Goal: Book appointment/travel/reservation

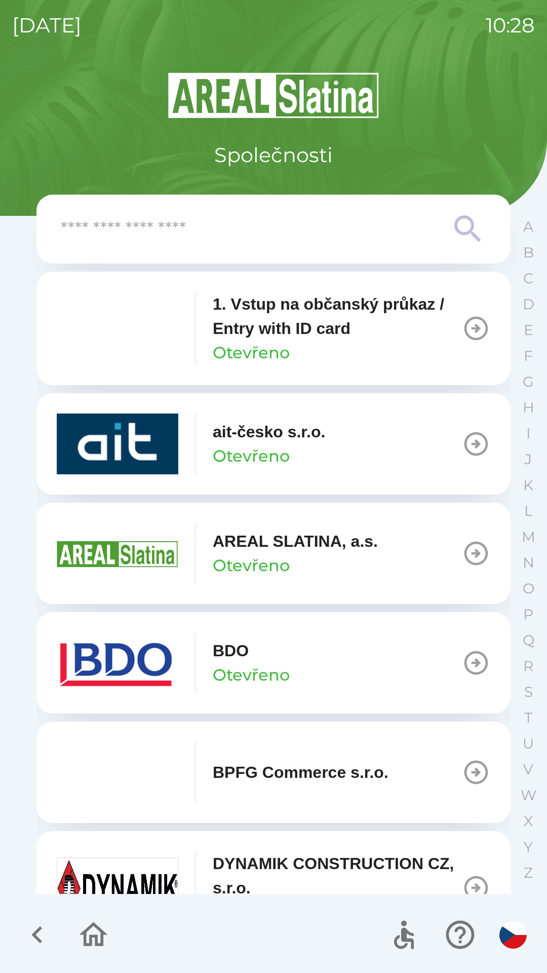
click at [316, 442] on p "ait-česko s.r.o." at bounding box center [269, 432] width 112 height 24
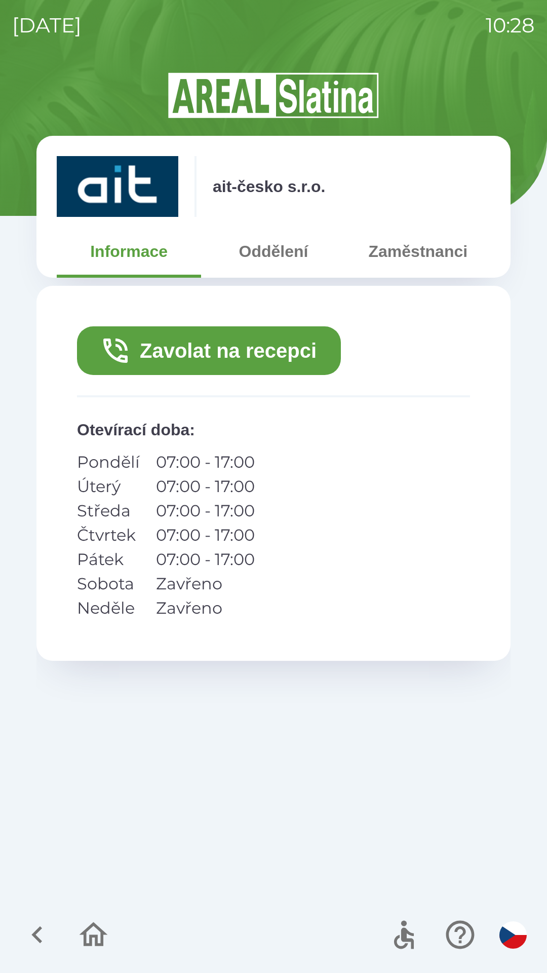
click at [266, 344] on button "Zavolat na recepci" at bounding box center [209, 350] width 264 height 49
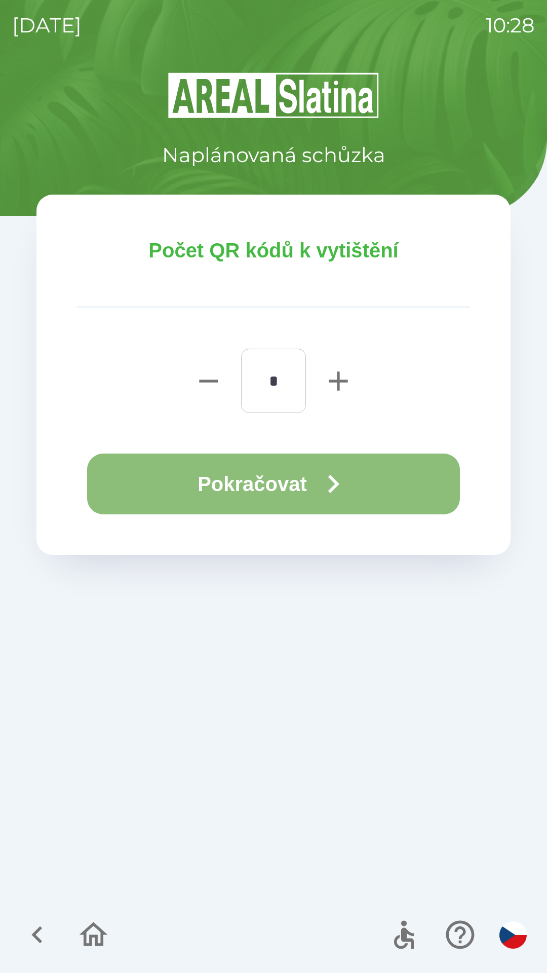
click at [284, 487] on button "Pokračovat" at bounding box center [273, 484] width 373 height 61
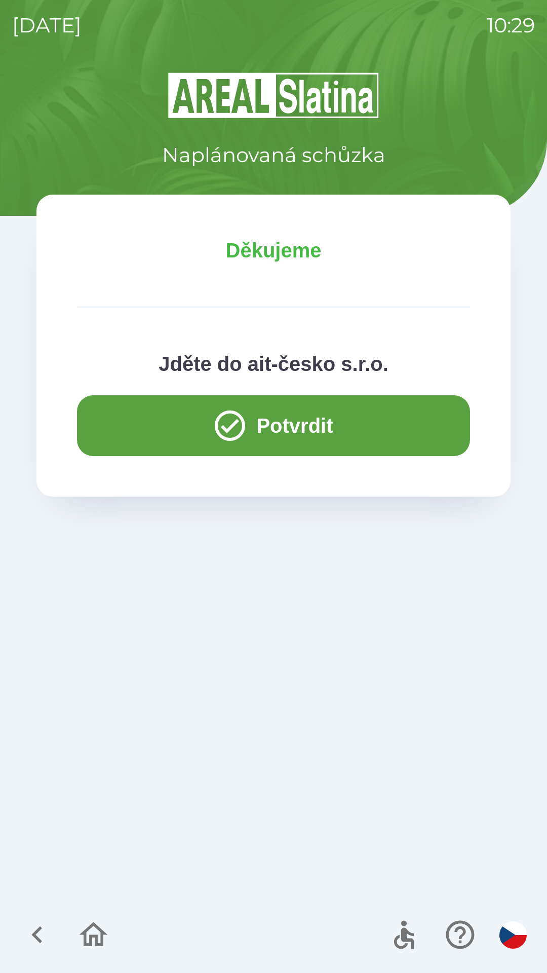
click at [285, 425] on button "Potvrdit" at bounding box center [273, 425] width 393 height 61
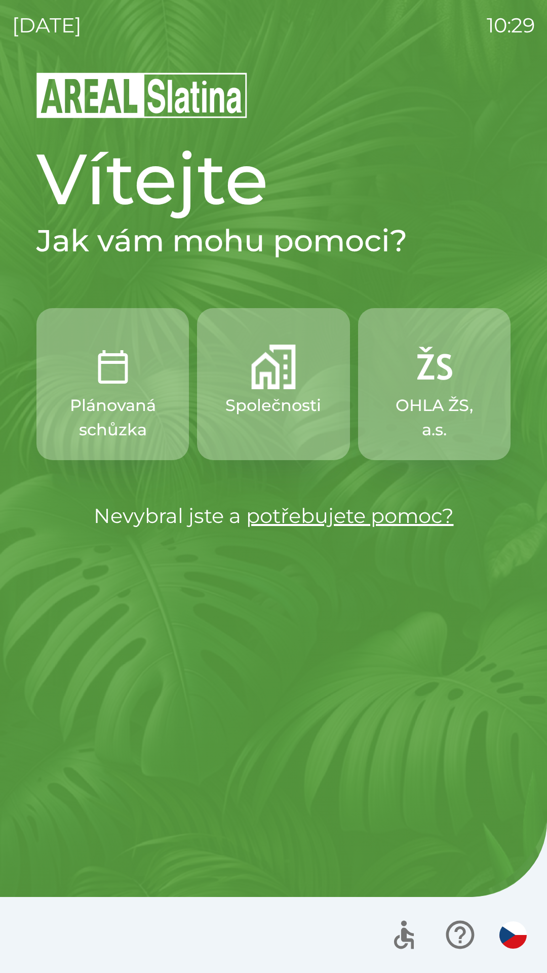
click at [269, 383] on img "button" at bounding box center [273, 367] width 45 height 45
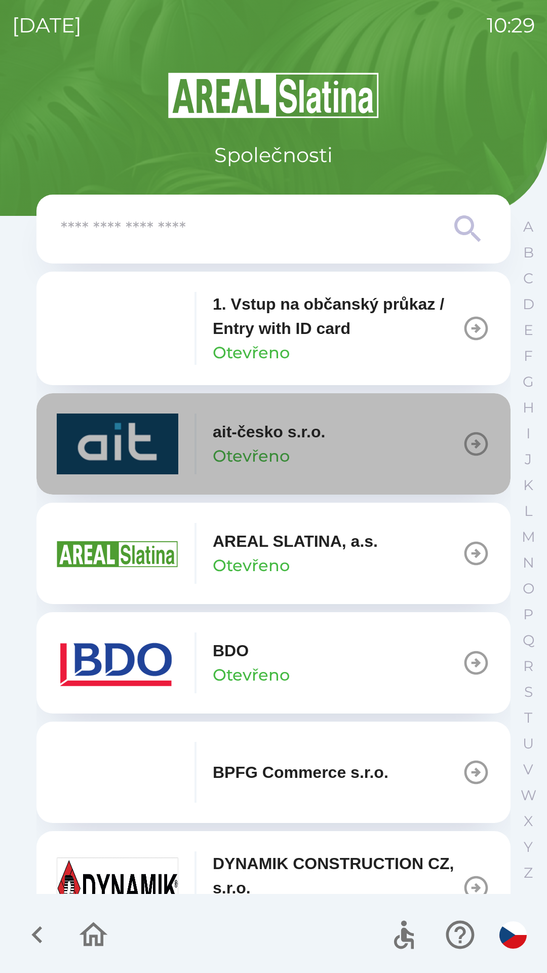
click at [287, 437] on p "ait-česko s.r.o." at bounding box center [269, 432] width 112 height 24
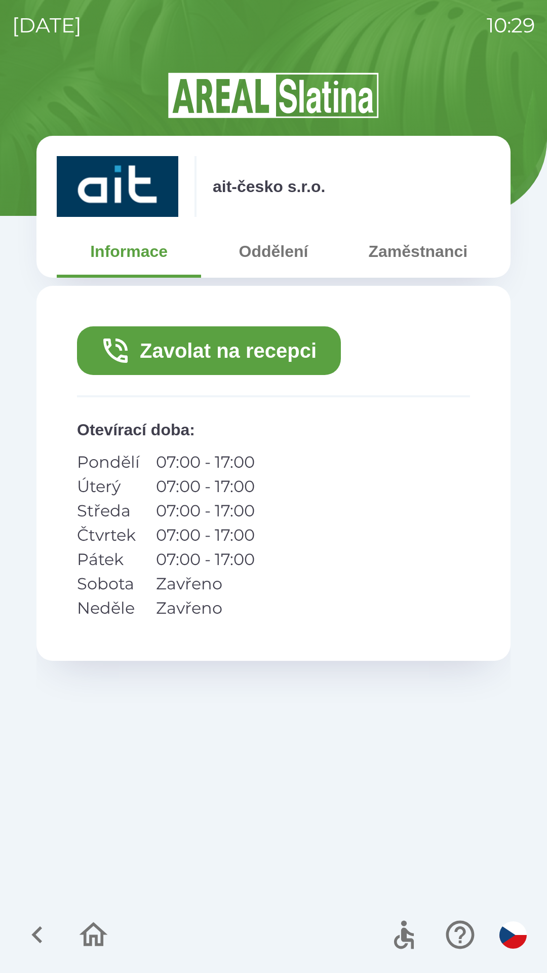
click at [217, 349] on button "Zavolat na recepci" at bounding box center [209, 350] width 264 height 49
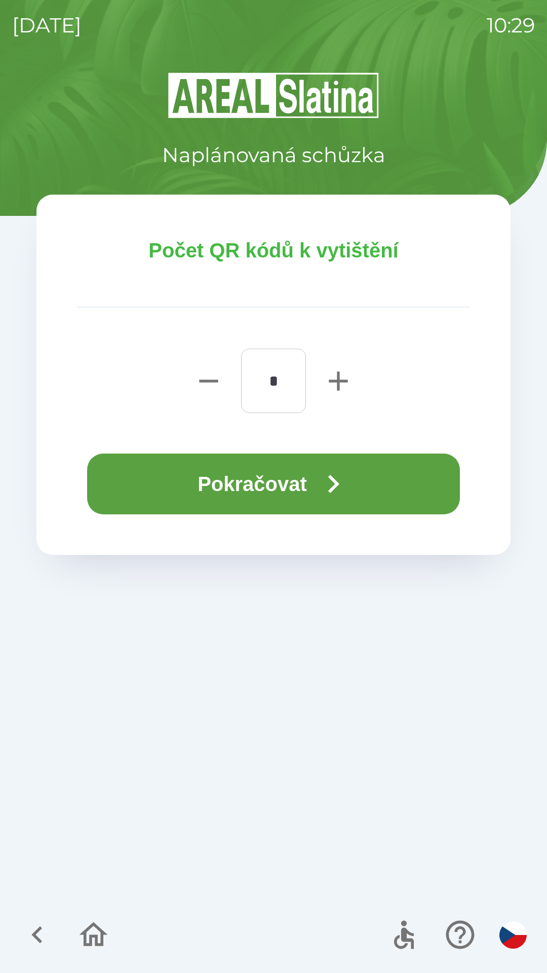
click at [332, 375] on icon "button" at bounding box center [338, 381] width 32 height 32
click at [336, 382] on icon "button" at bounding box center [338, 380] width 19 height 19
click at [338, 381] on icon "button" at bounding box center [338, 380] width 19 height 19
click at [339, 379] on icon "button" at bounding box center [338, 380] width 19 height 19
click at [336, 381] on icon "button" at bounding box center [338, 380] width 19 height 19
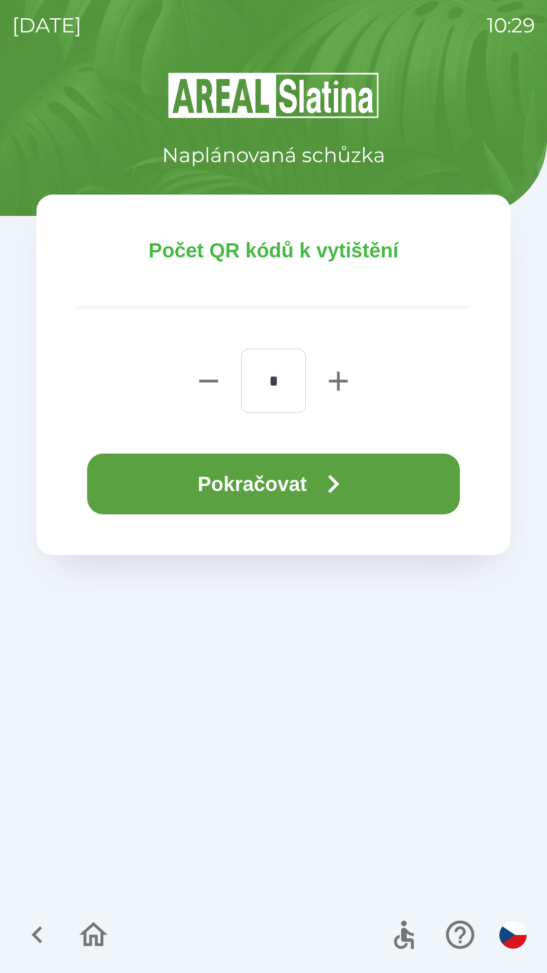
click at [337, 380] on icon "button" at bounding box center [338, 380] width 19 height 19
click at [338, 383] on icon "button" at bounding box center [338, 380] width 19 height 19
click at [339, 381] on icon "button" at bounding box center [338, 380] width 19 height 19
click at [337, 382] on icon "button" at bounding box center [338, 380] width 19 height 19
click at [338, 383] on icon "button" at bounding box center [338, 380] width 19 height 19
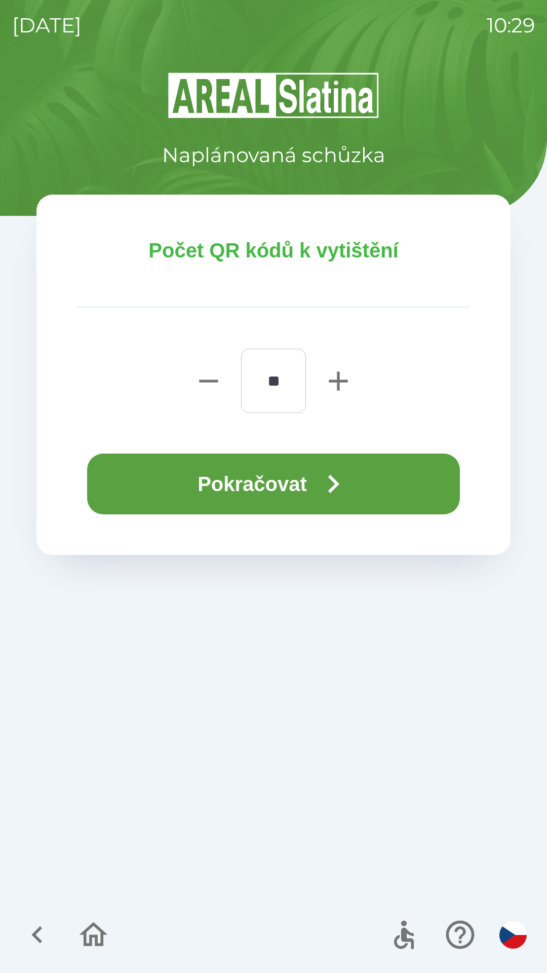
click at [206, 376] on icon "button" at bounding box center [209, 381] width 32 height 32
type input "**"
click at [269, 477] on button "Pokračovat" at bounding box center [273, 484] width 373 height 61
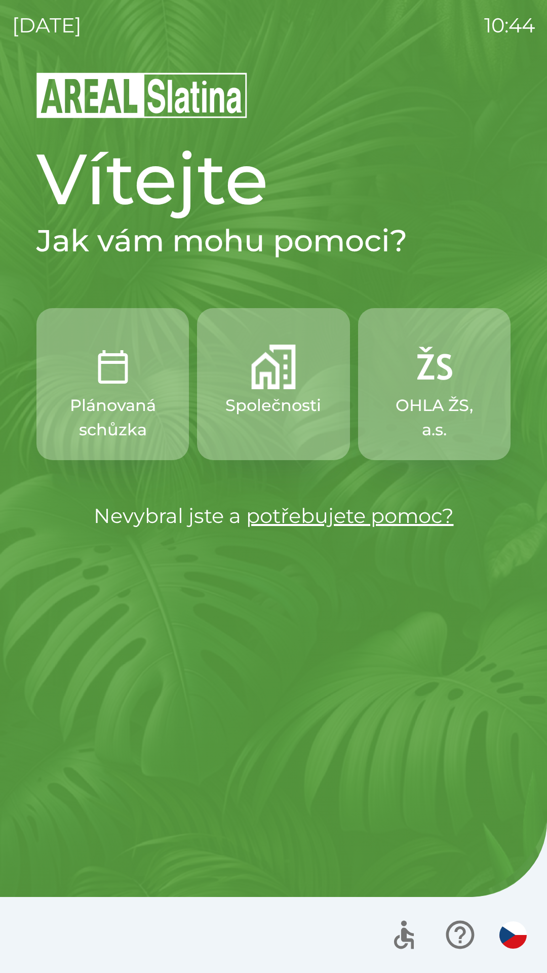
click at [124, 436] on p "Plánovaná schůzka" at bounding box center [113, 417] width 104 height 49
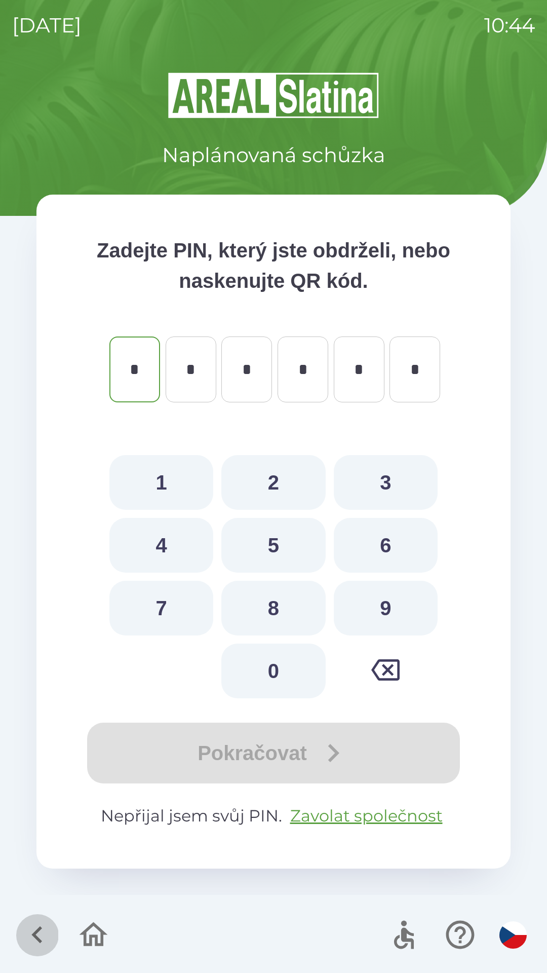
click at [37, 938] on icon "button" at bounding box center [36, 934] width 11 height 17
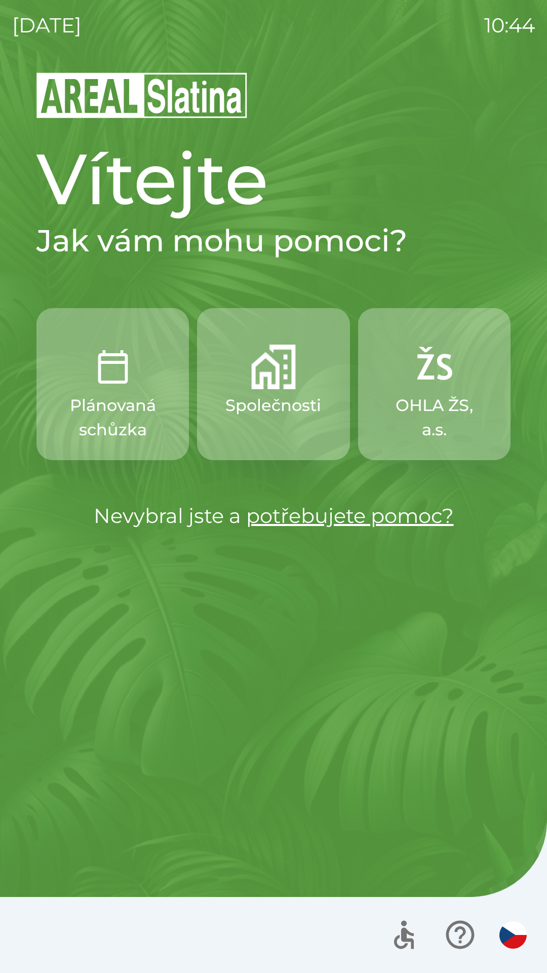
click at [295, 405] on p "Společnosti" at bounding box center [273, 405] width 96 height 24
click at [442, 376] on img "button" at bounding box center [434, 367] width 45 height 45
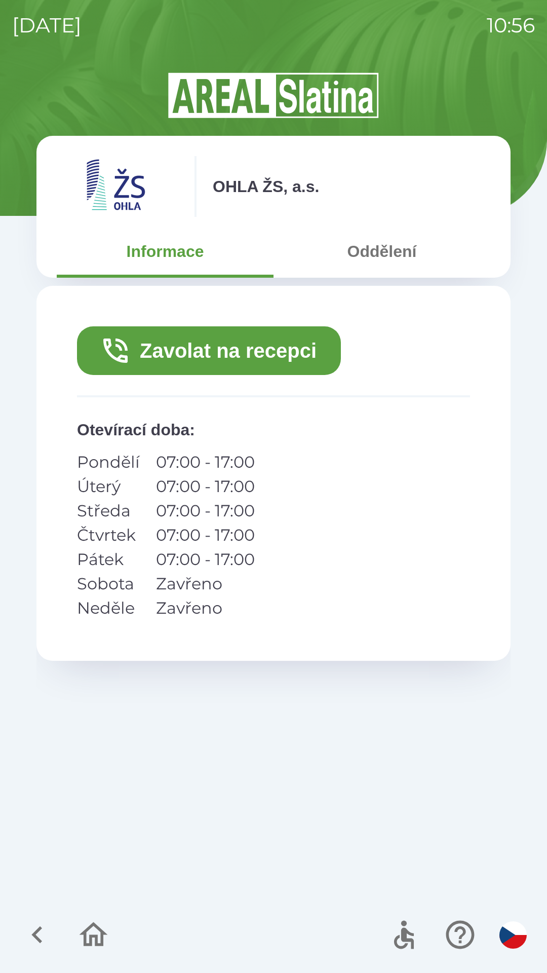
click at [38, 934] on icon "button" at bounding box center [37, 935] width 34 height 34
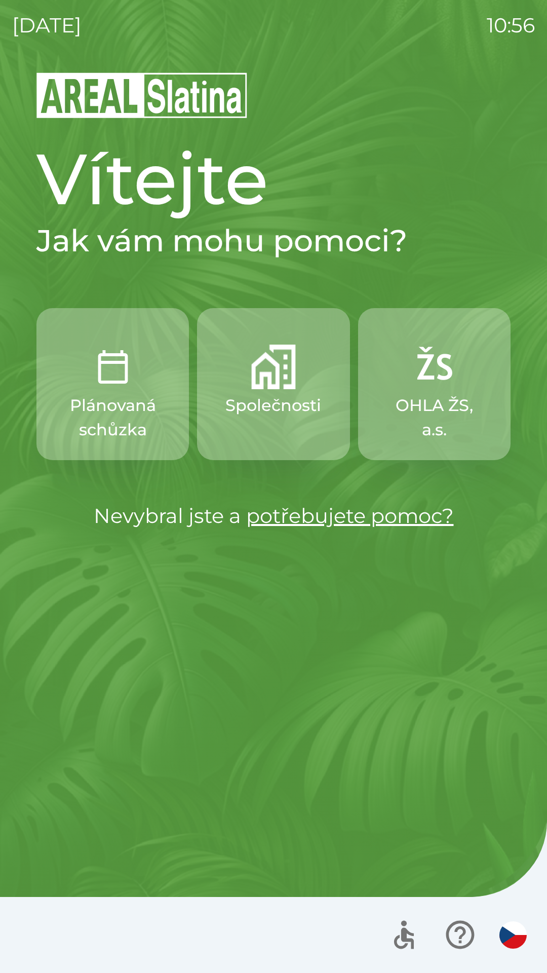
click at [120, 402] on p "Plánovaná schůzka" at bounding box center [113, 417] width 104 height 49
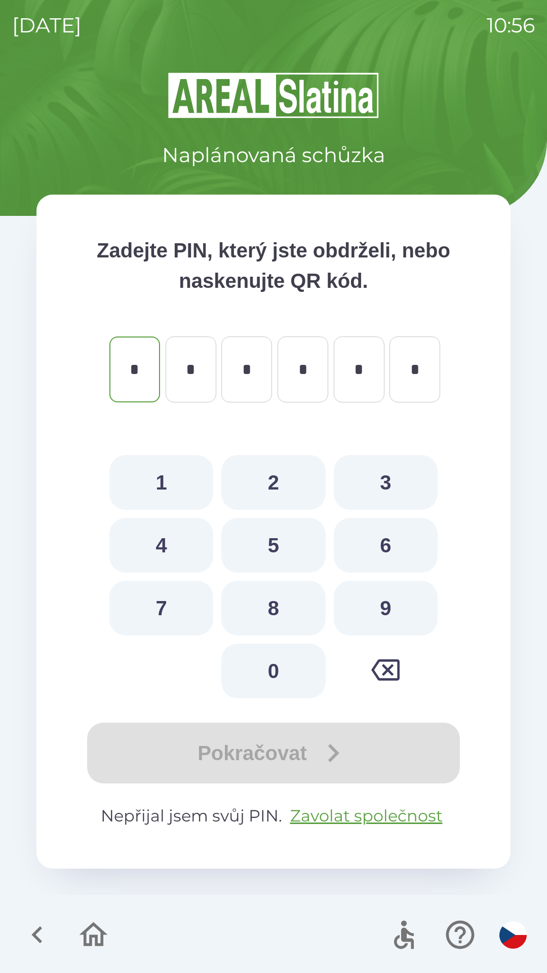
click at [45, 936] on icon "button" at bounding box center [37, 935] width 34 height 34
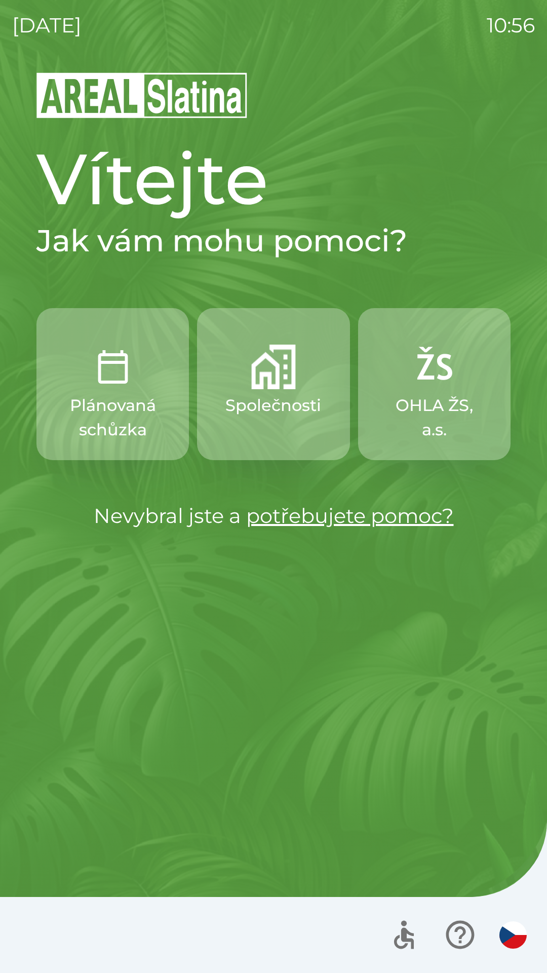
click at [276, 412] on p "Společnosti" at bounding box center [273, 405] width 96 height 24
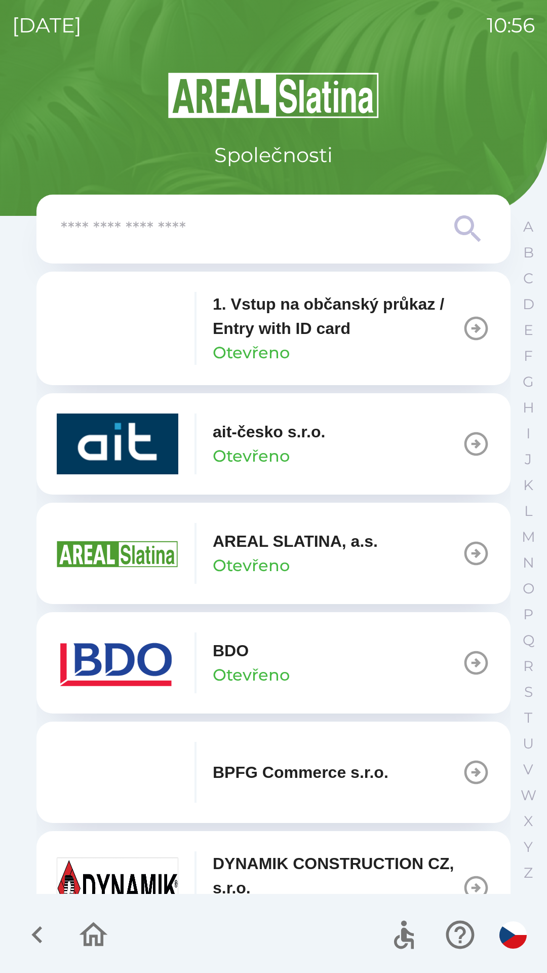
click at [298, 754] on div "BPFG Commerce s.r.o." at bounding box center [223, 772] width 332 height 61
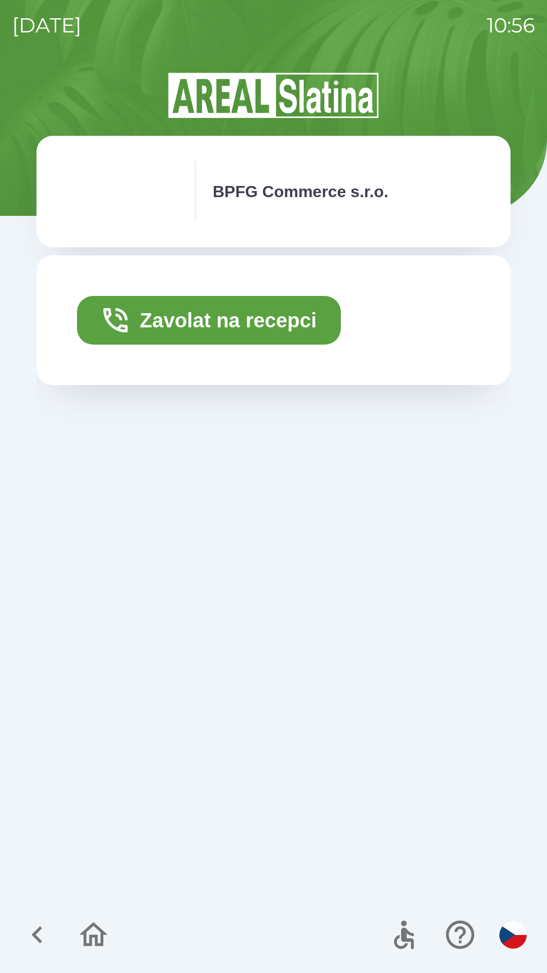
click at [317, 538] on div "Zavolat na recepci" at bounding box center [273, 572] width 474 height 635
click at [34, 925] on icon "button" at bounding box center [37, 935] width 34 height 34
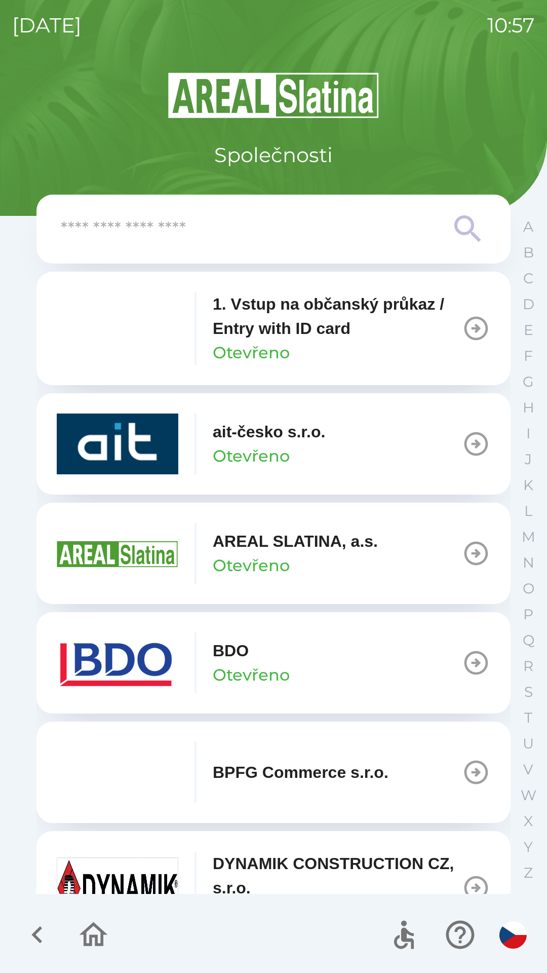
click at [277, 739] on button "BPFG Commerce s.r.o." at bounding box center [273, 772] width 474 height 101
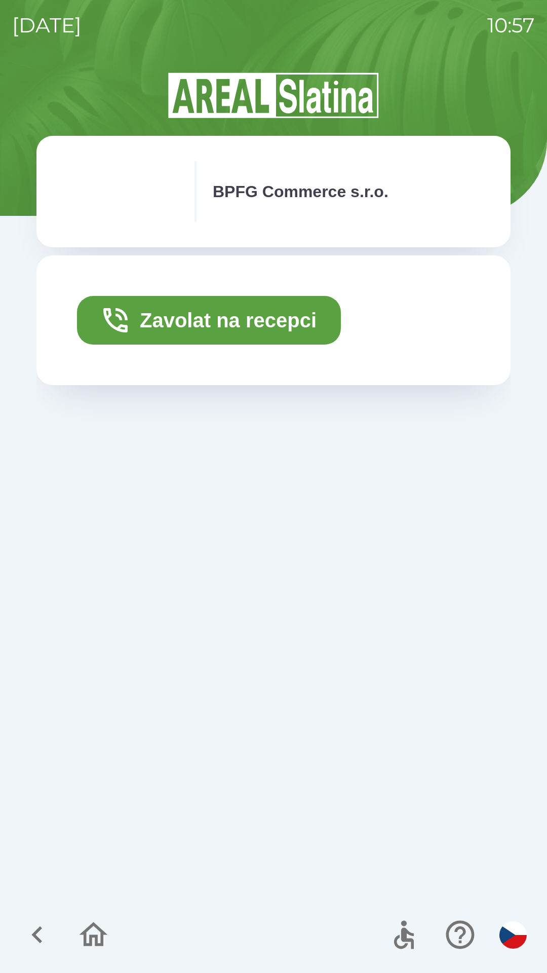
click at [309, 476] on div "Zavolat na recepci" at bounding box center [273, 572] width 474 height 635
click at [24, 925] on icon "button" at bounding box center [37, 935] width 34 height 34
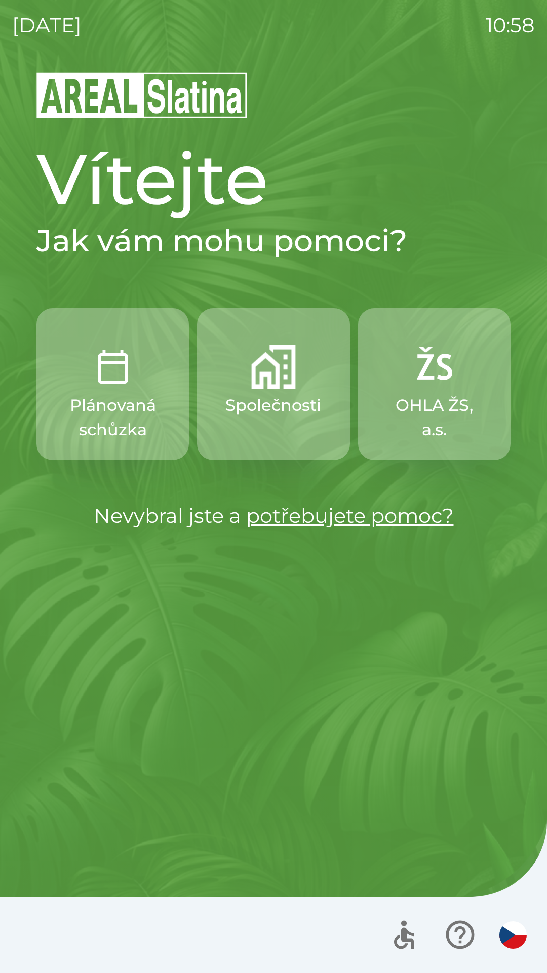
click at [269, 411] on p "Společnosti" at bounding box center [273, 405] width 96 height 24
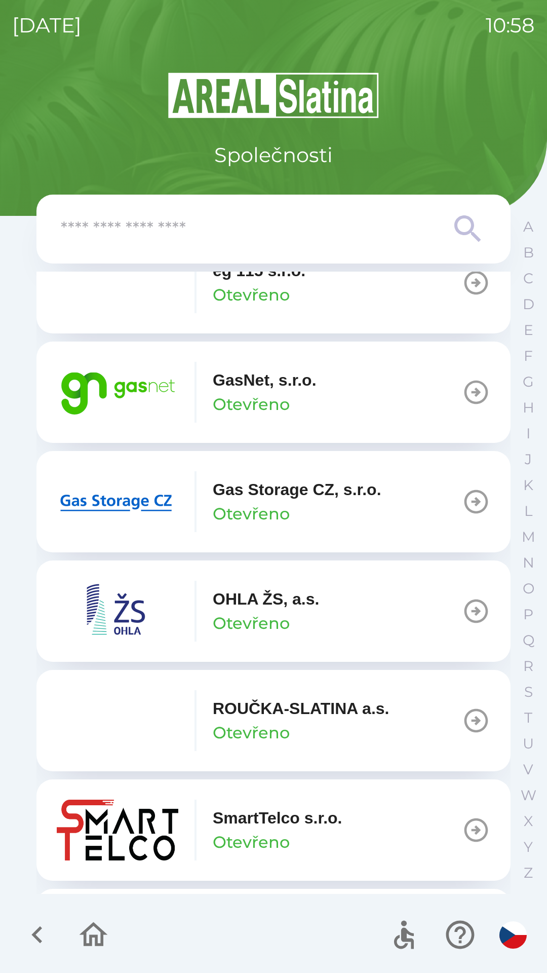
scroll to position [699, 0]
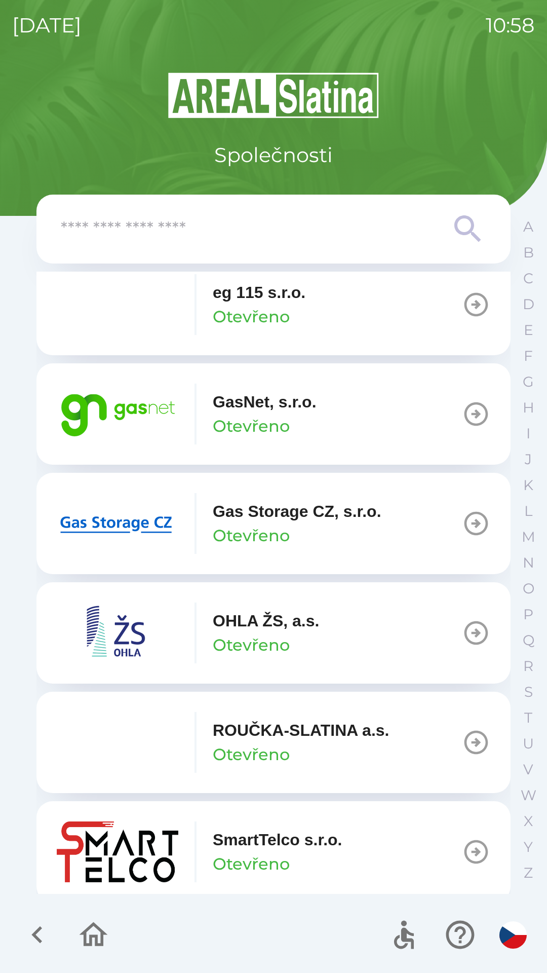
click at [287, 416] on p "Otevřeno" at bounding box center [251, 426] width 77 height 24
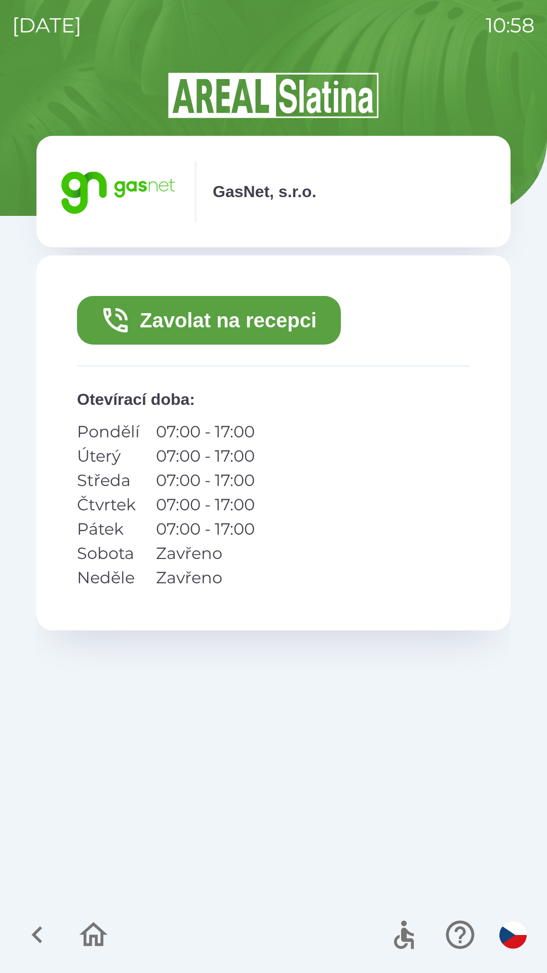
click at [249, 329] on button "Zavolat na recepci" at bounding box center [209, 320] width 264 height 49
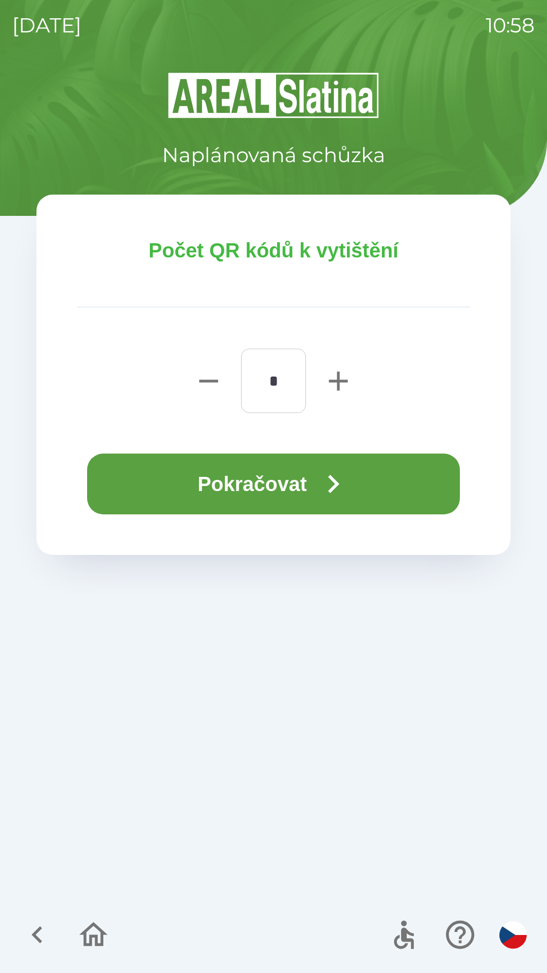
click at [348, 382] on icon "button" at bounding box center [338, 380] width 19 height 19
type input "*"
click at [339, 484] on icon "button" at bounding box center [333, 484] width 11 height 18
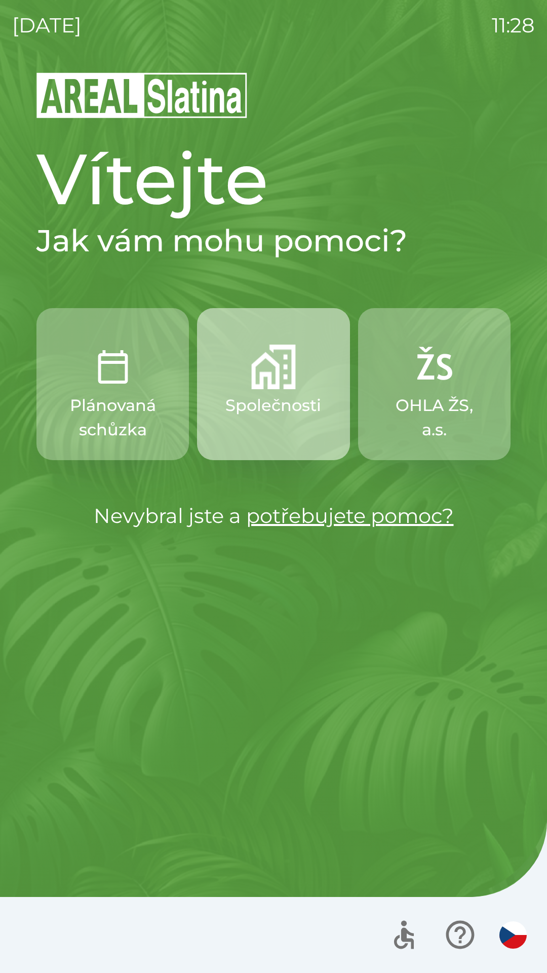
click at [269, 385] on img "button" at bounding box center [273, 367] width 45 height 45
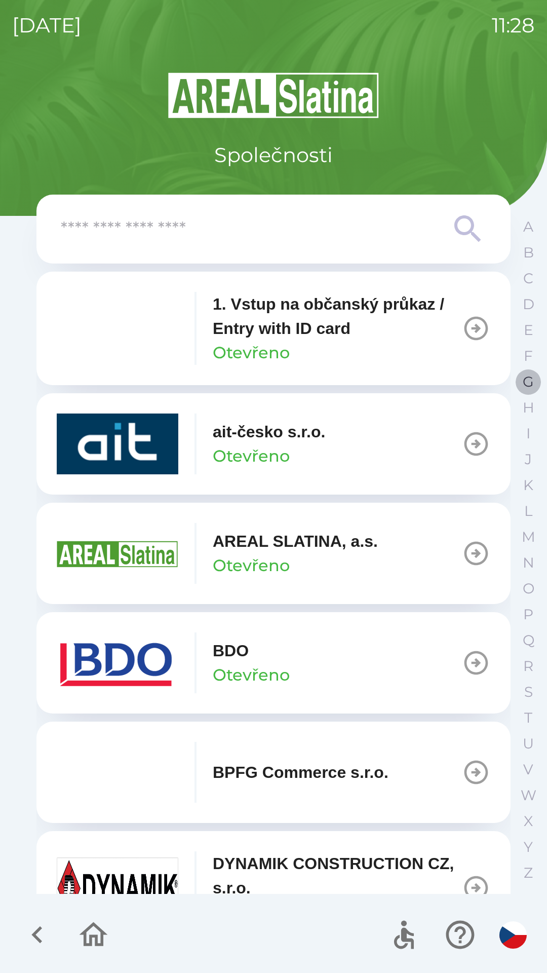
click at [526, 385] on p "G" at bounding box center [528, 382] width 11 height 18
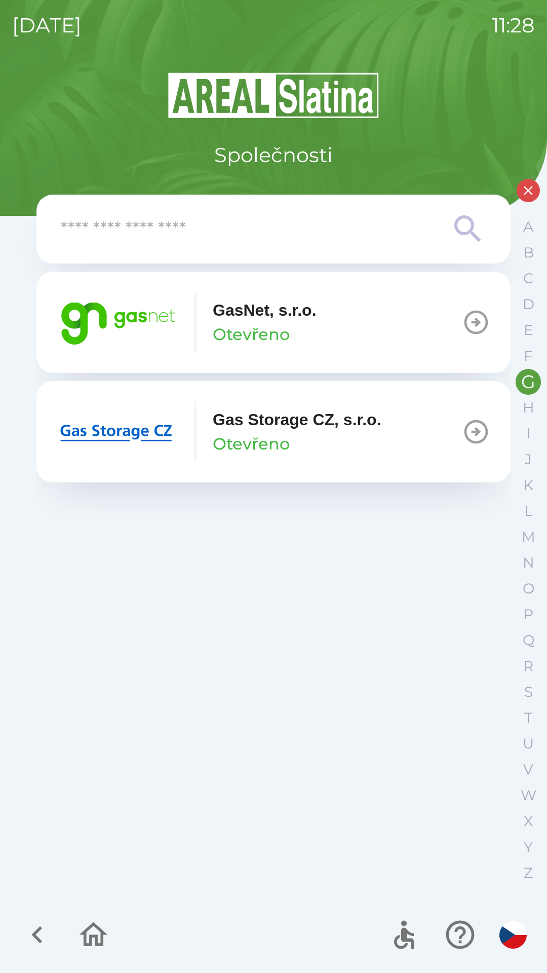
click at [270, 321] on p "GasNet, s.r.o." at bounding box center [265, 310] width 104 height 24
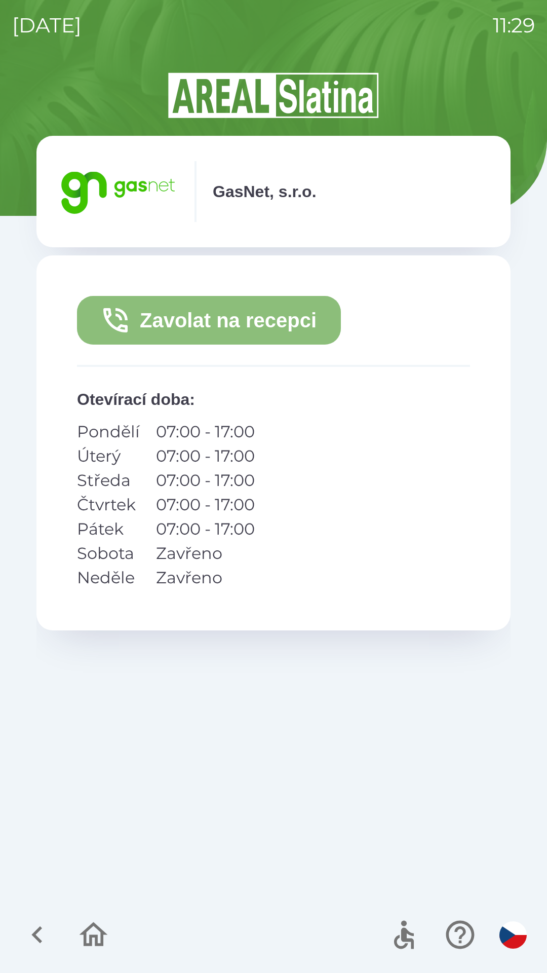
click at [258, 323] on button "Zavolat na recepci" at bounding box center [209, 320] width 264 height 49
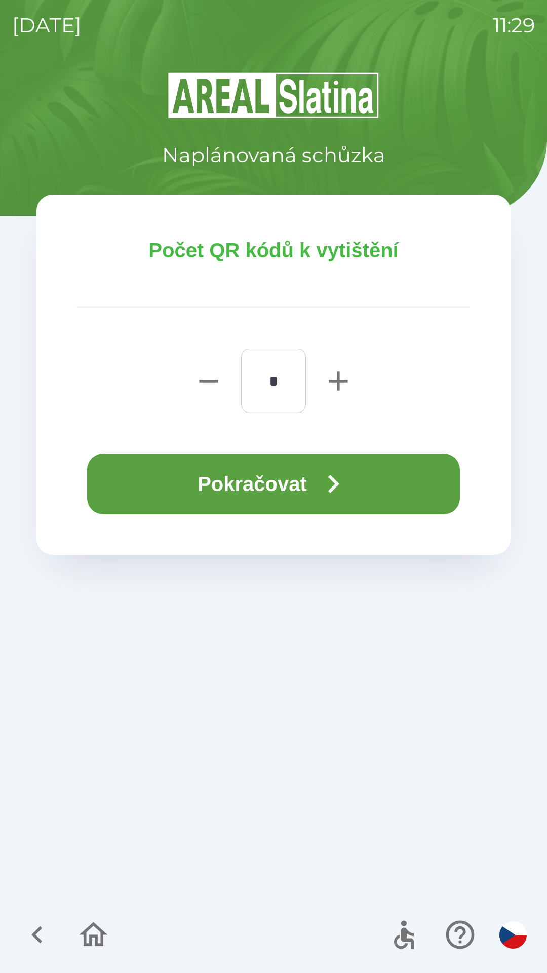
click at [276, 479] on button "Pokračovat" at bounding box center [273, 484] width 373 height 61
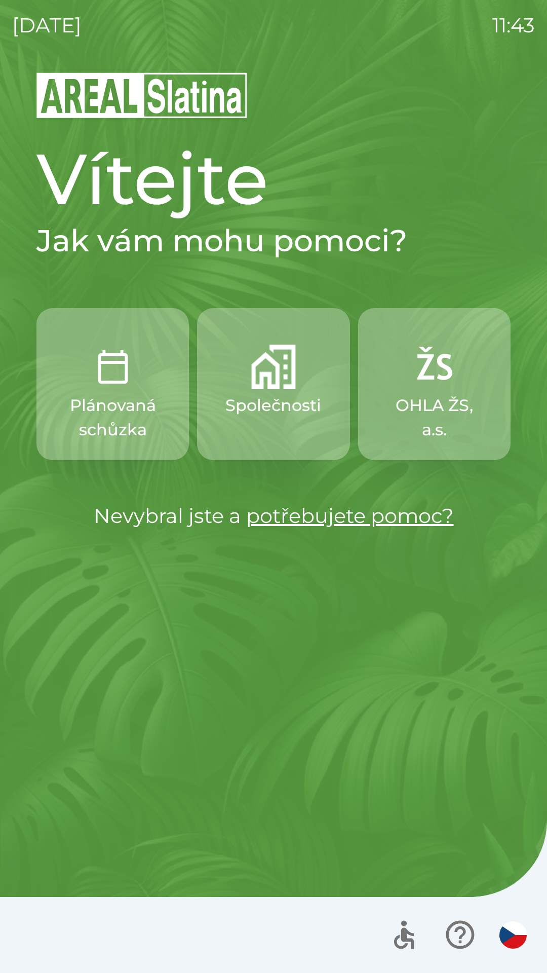
click at [267, 396] on p "Společnosti" at bounding box center [273, 405] width 96 height 24
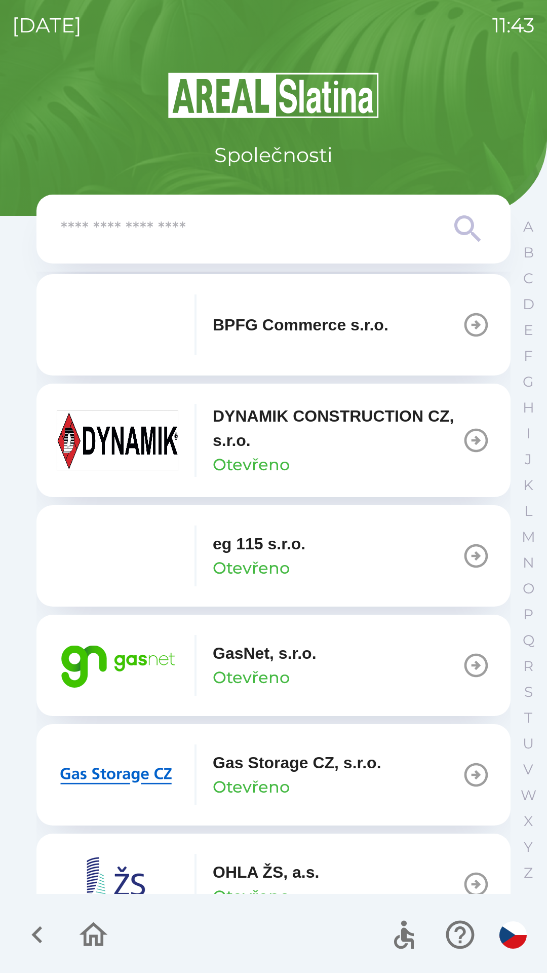
scroll to position [453, 0]
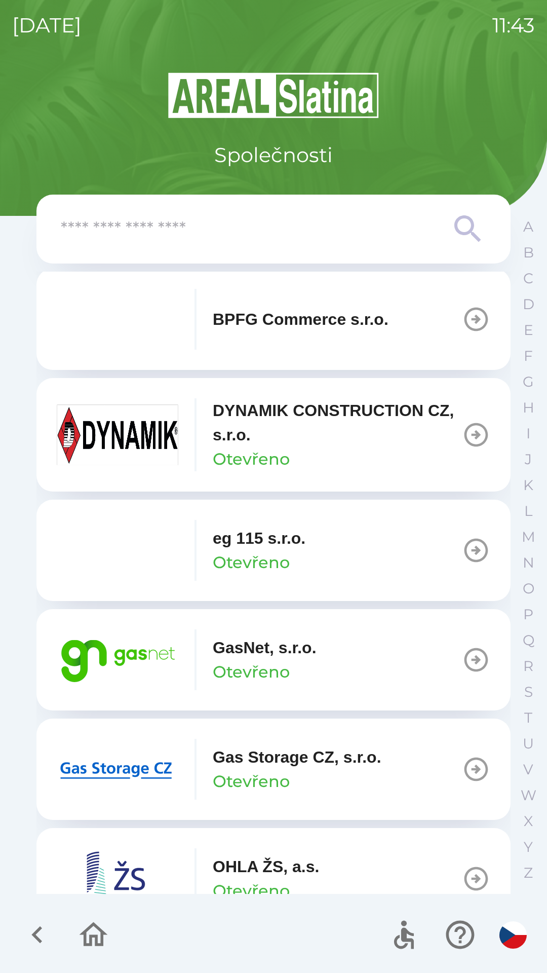
click at [274, 651] on p "GasNet, s.r.o." at bounding box center [265, 647] width 104 height 24
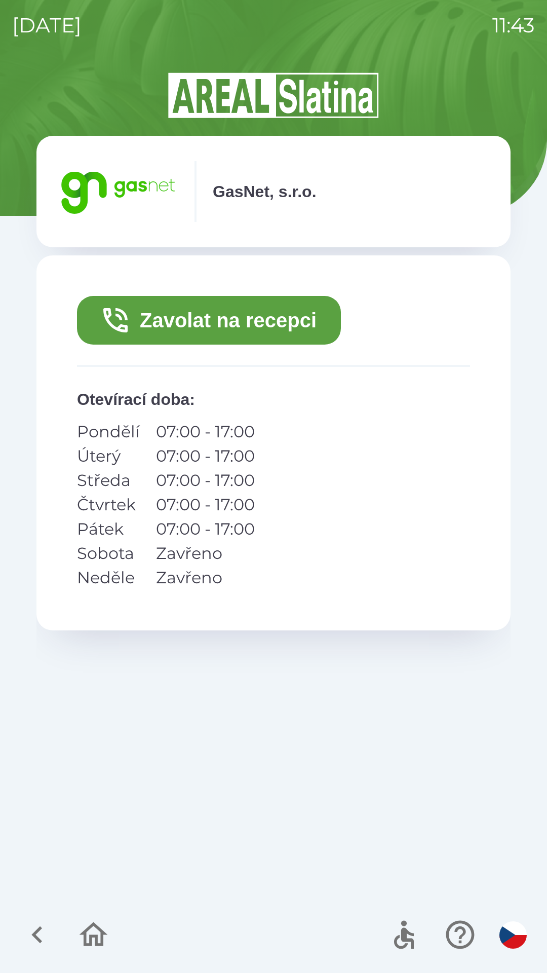
click at [249, 320] on button "Zavolat na recepci" at bounding box center [209, 320] width 264 height 49
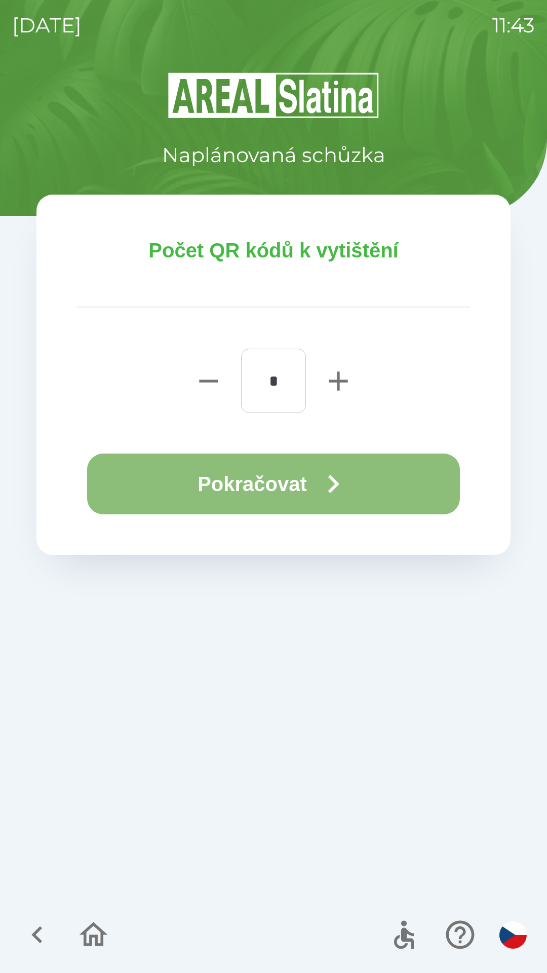
click at [300, 485] on button "Pokračovat" at bounding box center [273, 484] width 373 height 61
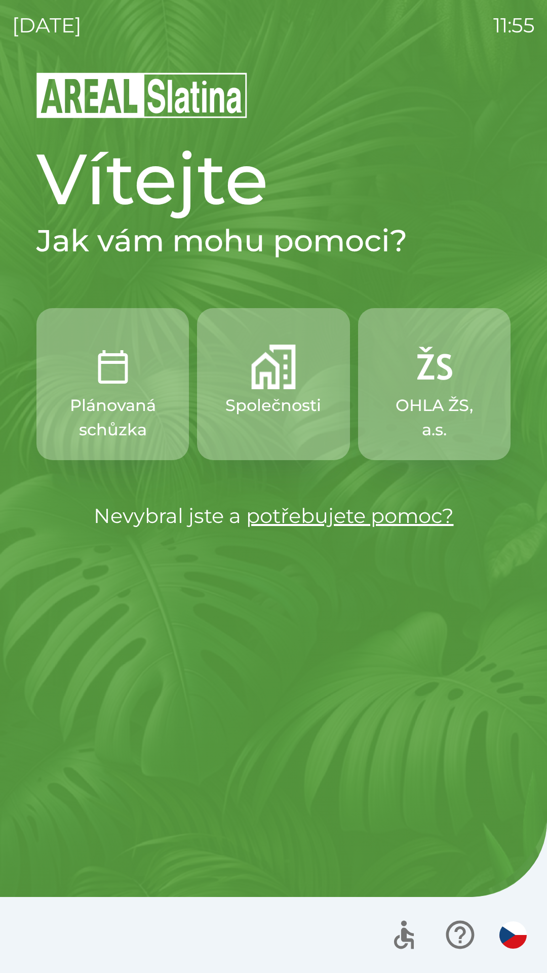
click at [435, 403] on p "OHLA ŽS, a.s." at bounding box center [435, 417] width 104 height 49
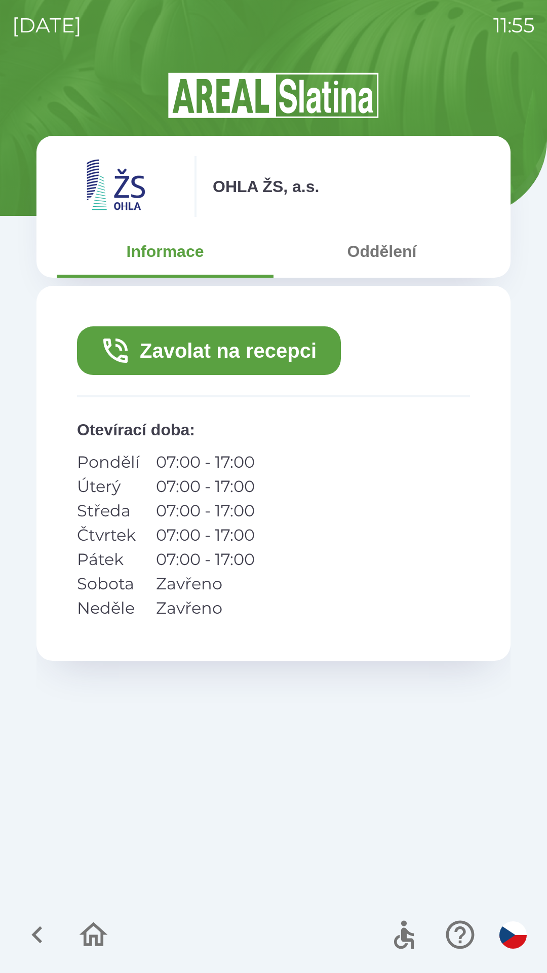
click at [297, 351] on button "Zavolat na recepci" at bounding box center [209, 350] width 264 height 49
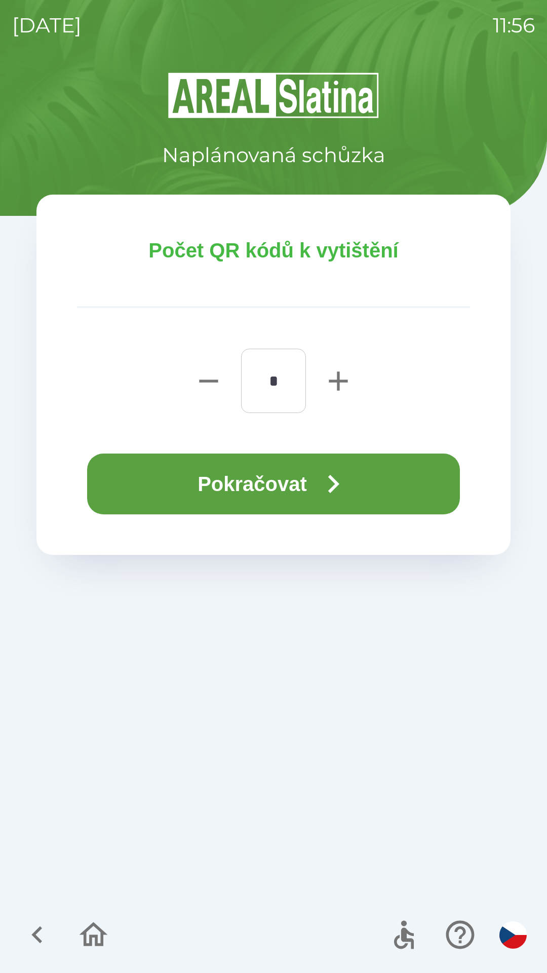
click at [310, 483] on button "Pokračovat" at bounding box center [273, 484] width 373 height 61
